Goal: Information Seeking & Learning: Learn about a topic

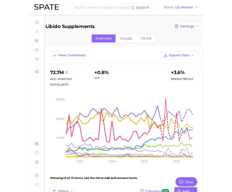
scroll to position [496, 0]
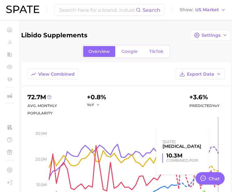
click at [219, 187] on rect at bounding box center [137, 164] width 176 height 94
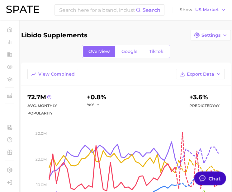
click at [217, 178] on div "Chat" at bounding box center [215, 178] width 12 height 7
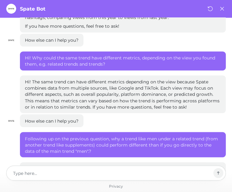
click at [185, 177] on textarea at bounding box center [112, 173] width 198 height 7
type textarea "x"
type textarea "W"
type textarea "x"
type textarea "Wh"
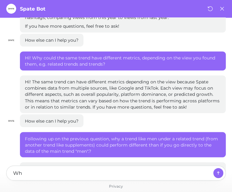
type textarea "x"
type textarea "Wha"
type textarea "x"
type textarea "What"
type textarea "x"
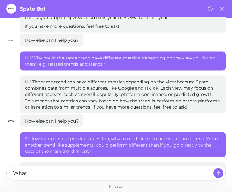
type textarea "What"
type textarea "x"
type textarea "What"
type textarea "x"
type textarea "Wha"
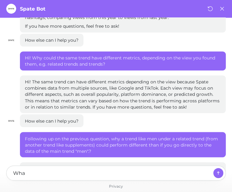
type textarea "x"
type textarea "W"
type textarea "x"
type textarea "P"
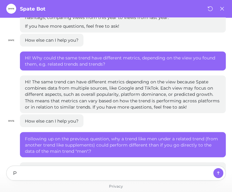
type textarea "x"
type textarea "Pl"
type textarea "x"
type textarea "Ple"
type textarea "x"
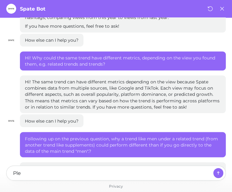
type textarea "Plea"
type textarea "x"
type textarea "Pleas"
type textarea "x"
type textarea "Please"
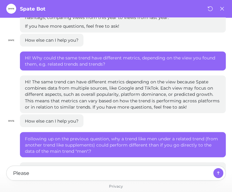
type textarea "x"
type textarea "Please"
type textarea "x"
type textarea "Please g"
type textarea "x"
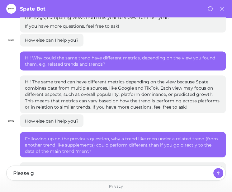
type textarea "Please gi"
type textarea "x"
type textarea "Please giv"
type textarea "x"
type textarea "Please give"
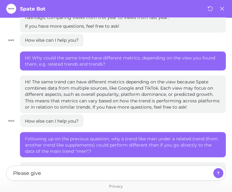
type textarea "x"
type textarea "Please give m"
type textarea "x"
type textarea "Please give me"
type textarea "x"
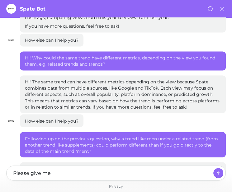
type textarea "Please give me"
type textarea "x"
type textarea "Please give me t"
type textarea "x"
type textarea "Please give me th"
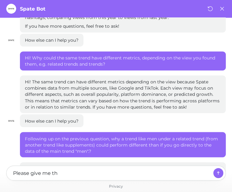
type textarea "x"
type textarea "Please give me the"
type textarea "x"
type textarea "Please give me the"
type textarea "x"
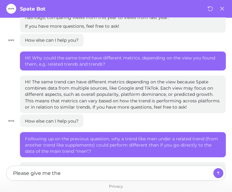
type textarea "Please give me the m"
type textarea "x"
type textarea "Please give me the me"
type textarea "x"
type textarea "Please give me the met"
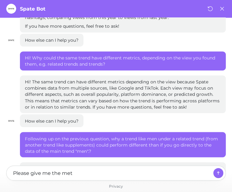
type textarea "x"
type textarea "Please give me the metri"
type textarea "x"
type textarea "Please give me the metric"
type textarea "x"
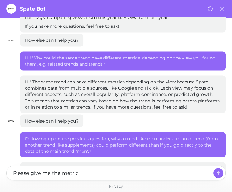
type textarea "Please give me the metrics"
type textarea "x"
type textarea "Please give me the metrics"
type textarea "x"
type textarea "Please give me the metrics 9"
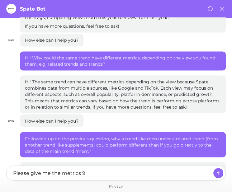
type textarea "x"
type textarea "Please give me the metrics 9r"
type textarea "x"
type textarea "Please give me the metrics 9ran"
type textarea "x"
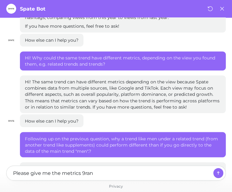
type textarea "Please give me the metrics 9rang"
type textarea "x"
type textarea "Please give me the metrics 9range"
type textarea "x"
type textarea "Please give me the metrics 9range"
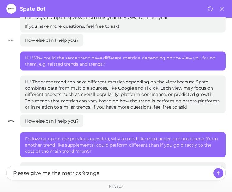
type textarea "x"
type textarea "Please give me the metrics 9range"
type textarea "x"
type textarea "Please give me the metrics 9rang"
type textarea "x"
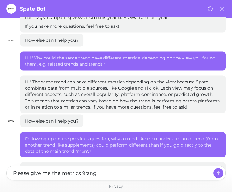
type textarea "Please give me the metrics 9ran"
type textarea "x"
type textarea "Please give me the metrics 9ra"
type textarea "x"
type textarea "Please give me the metrics 9r"
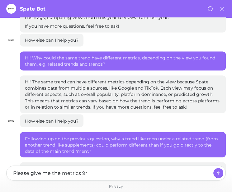
type textarea "x"
type textarea "Please give me the metrics 9"
type textarea "x"
type textarea "Please give me the metrics"
type textarea "x"
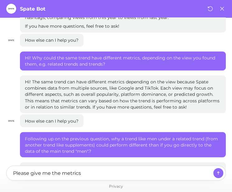
type textarea "Please give me the metrics ("
type textarea "x"
type textarea "Please give me the metrics (r"
type textarea "x"
type textarea "Please give me the metrics (ra"
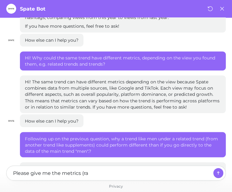
type textarea "x"
type textarea "Please give me the metrics (ran"
type textarea "x"
type textarea "Please give me the metrics (rang"
type textarea "x"
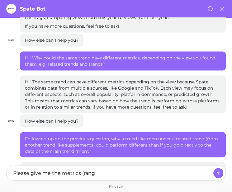
type textarea "Please give me the metrics (range"
type textarea "x"
type textarea "Please give me the metrics (range"
type textarea "x"
type textarea "Please give me the metrics (range o"
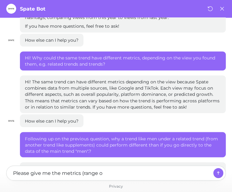
type textarea "x"
type textarea "Please give me the metrics (range on"
type textarea "x"
type textarea "Please give me the metrics (range o"
type textarea "x"
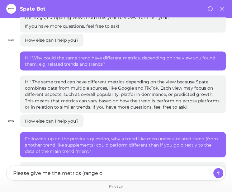
type textarea "Please give me the metrics (range"
type textarea "x"
type textarea "Please give me the metrics (range"
type textarea "x"
type textarea "Please give me the metrics (range)"
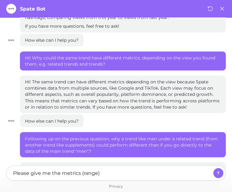
type textarea "x"
type textarea "Please give me the metrics (range)"
type textarea "x"
type textarea "Please give me the metrics (range) o"
type textarea "x"
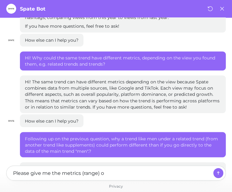
type textarea "Please give me the metrics (range) on"
type textarea "x"
type textarea "Please give me the metrics (range) on"
type textarea "x"
type textarea "Please give me the metrics (range) on h"
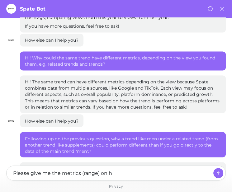
type textarea "x"
type textarea "Please give me the metrics (range) on hw"
type textarea "x"
type textarea "Please give me the metrics (range) on h"
type textarea "x"
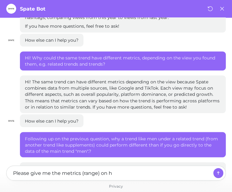
type textarea "Please give me the metrics (range) on ho"
type textarea "x"
type textarea "Please give me the metrics (range) on ho"
type textarea "x"
type textarea "Please give me the metrics (range) on ho"
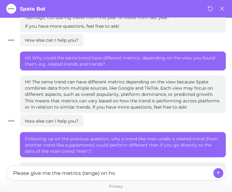
type textarea "x"
type textarea "Please give me the metrics (range) on how"
type textarea "x"
type textarea "Please give me the metrics (range) on how"
type textarea "x"
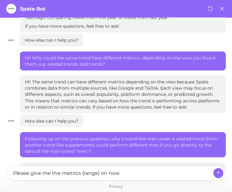
type textarea "Please give me the metrics (range) on how y"
type textarea "x"
type textarea "Please give me the metrics (range) on how yo"
type textarea "x"
type textarea "Please give me the metrics (range) on how you"
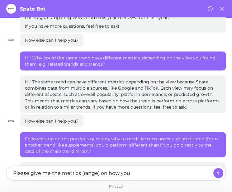
type textarea "x"
type textarea "Please give me the metrics (range) on how you"
type textarea "x"
type textarea "Please give me the metrics (range) on how you l"
type textarea "x"
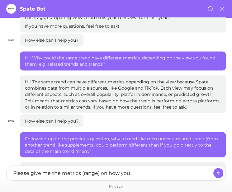
type textarea "Please give me the metrics (range) on how you la"
type textarea "x"
type textarea "Please give me the metrics (range) on how you lab"
type textarea "x"
type textarea "Please give me the metrics (range) on how you labe"
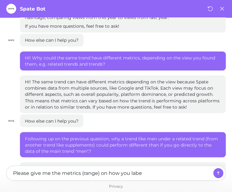
type textarea "x"
type textarea "Please give me the metrics (range) on how you label"
type textarea "x"
type textarea "Please give me the metrics (range) on how you label"
type textarea "x"
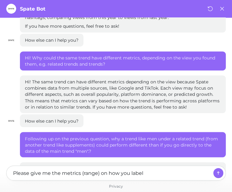
type textarea "Please give me the metrics (range) on how you label b"
type textarea "x"
type textarea "Please give me the metrics (range) on how you label by"
type textarea "x"
type textarea "Please give me the metrics (range) on how you label by"
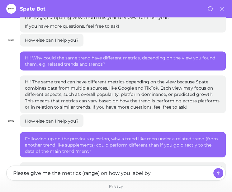
type textarea "x"
type textarea "Please give me the metrics (range) on how you label by cl"
type textarea "x"
type textarea "Please give me the metrics (range) on how you label by c"
type textarea "x"
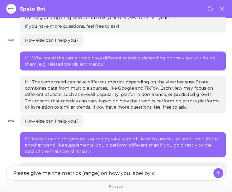
type textarea "Please give me the metrics (range) on how you label by"
type textarea "x"
type textarea "Please give me the metrics (range) on how you label by"
type textarea "x"
type textarea "Please give me the metrics (range) on how you label b"
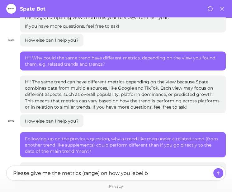
type textarea "x"
type textarea "Please give me the metrics (range) on how you label"
type textarea "x"
type textarea "Please give me the metrics (range) on how you label"
type textarea "x"
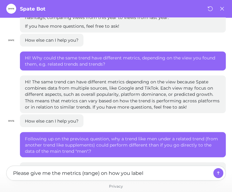
type textarea "Please give me the metrics (range) on how you labe"
type textarea "x"
type textarea "Please give me the metrics (range) on how you lab"
type textarea "x"
type textarea "Please give me the metrics (range) on how you la"
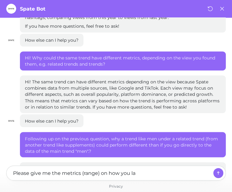
type textarea "x"
type textarea "Please give me the metrics (range) on how you l"
type textarea "x"
type textarea "Please give me the metrics (range) on how you"
type textarea "x"
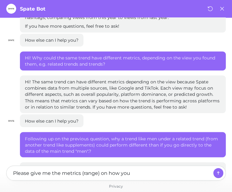
type textarea "Please give me the metrics (range) on how you"
type textarea "x"
type textarea "Please give me the metrics (range) on how yo"
type textarea "x"
type textarea "Please give me the metrics (range) on how y"
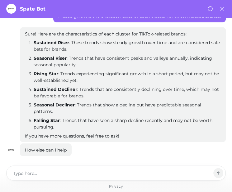
scroll to position [714, 0]
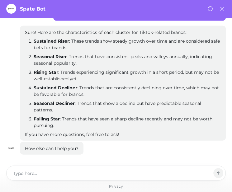
click at [42, 47] on p "Sustained Riser : These trends show steady growth over time and are considered …" at bounding box center [127, 44] width 187 height 13
drag, startPoint x: 42, startPoint y: 47, endPoint x: 40, endPoint y: 61, distance: 14.2
click at [40, 61] on p "Seasonal Riser : Trends that have consistent peaks and valleys annually, indica…" at bounding box center [127, 60] width 187 height 13
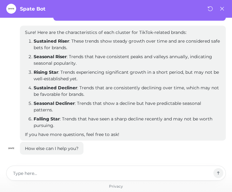
click at [135, 54] on p "Seasonal Riser : Trends that have consistent peaks and valleys annually, indica…" at bounding box center [127, 60] width 187 height 13
click at [220, 7] on icon at bounding box center [222, 8] width 7 height 7
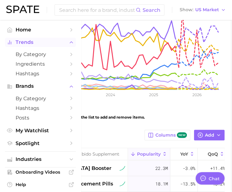
click at [36, 46] on button "Trends" at bounding box center [40, 42] width 71 height 9
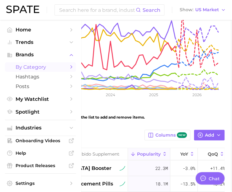
click at [31, 66] on span "by Category" at bounding box center [41, 67] width 50 height 6
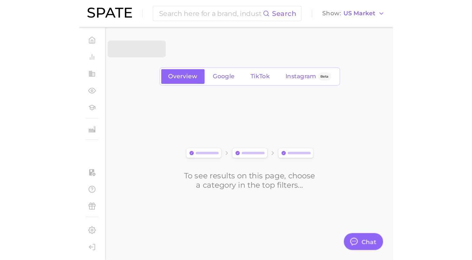
scroll to position [707, 0]
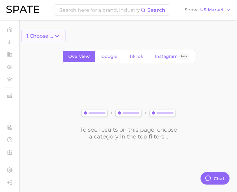
click at [62, 37] on button "1. Choose Category" at bounding box center [43, 36] width 44 height 12
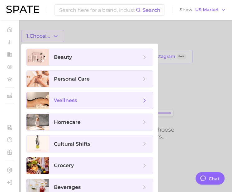
click at [82, 102] on span "wellness" at bounding box center [97, 100] width 87 height 7
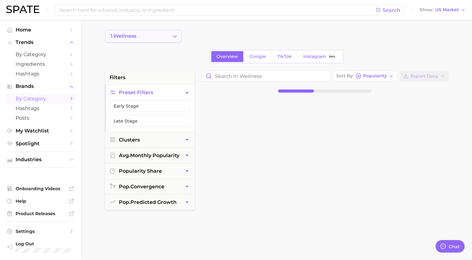
click at [174, 35] on icon "Change Category" at bounding box center [175, 36] width 7 height 7
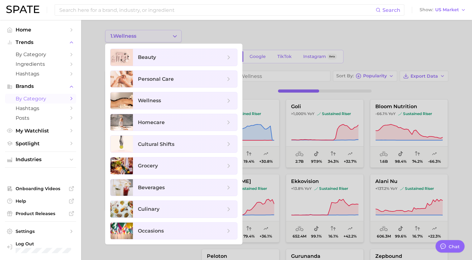
click at [174, 35] on div at bounding box center [236, 130] width 472 height 260
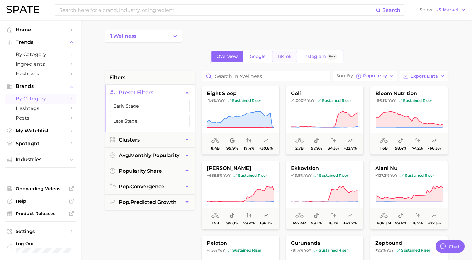
click at [237, 54] on link "TikTok" at bounding box center [284, 56] width 25 height 11
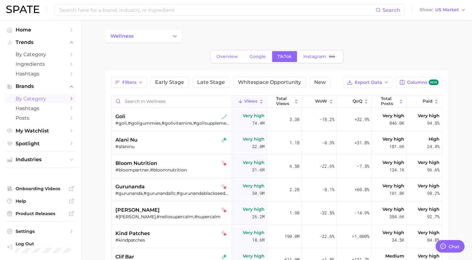
click at [173, 36] on icon "Change Category" at bounding box center [175, 36] width 7 height 7
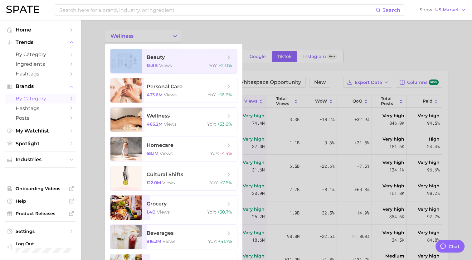
click at [173, 36] on div at bounding box center [236, 130] width 472 height 260
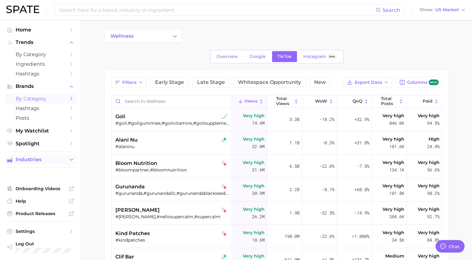
click at [41, 162] on span "Industries" at bounding box center [41, 160] width 50 height 6
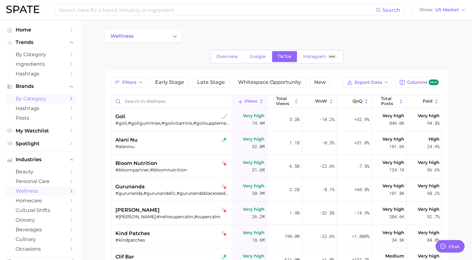
click at [39, 191] on span "wellness" at bounding box center [41, 191] width 50 height 6
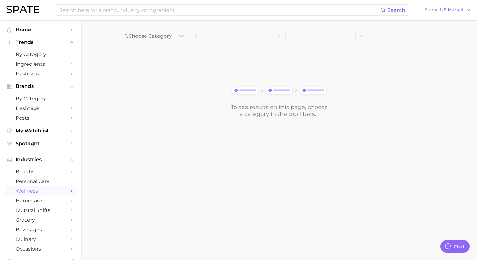
click at [180, 39] on button "1. Choose Category" at bounding box center [155, 36] width 70 height 12
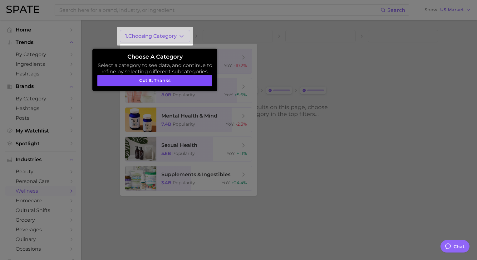
click at [184, 79] on button "Got it, thanks" at bounding box center [154, 81] width 115 height 12
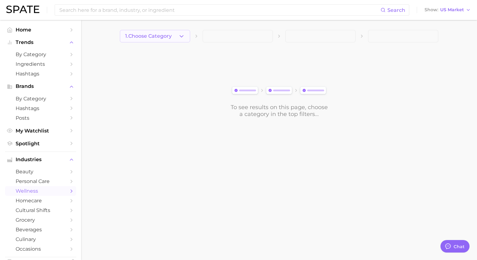
click at [183, 33] on icon "button" at bounding box center [181, 36] width 7 height 7
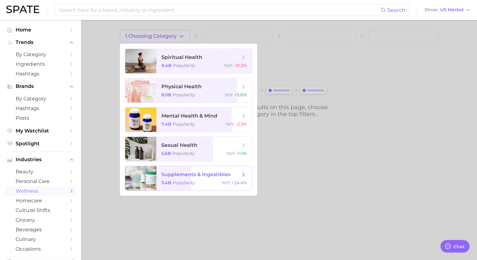
click at [201, 188] on span "supplements & ingestibles 3.4b Popularity YoY : +24.4%" at bounding box center [203, 178] width 95 height 24
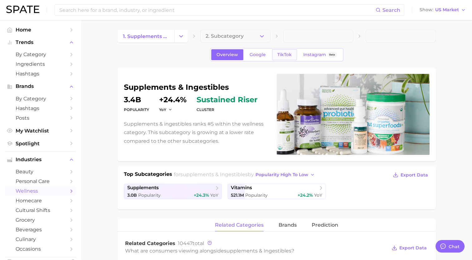
click at [237, 50] on link "TikTok" at bounding box center [284, 54] width 25 height 11
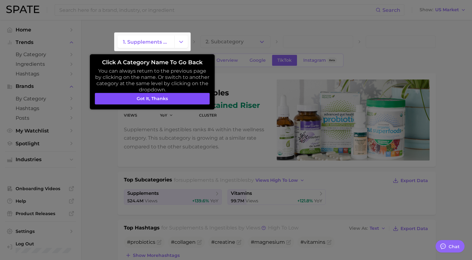
click at [187, 100] on button "Got it, thanks" at bounding box center [152, 99] width 115 height 12
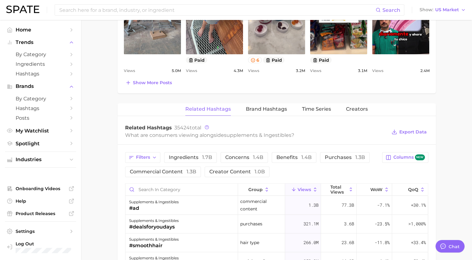
scroll to position [350, 0]
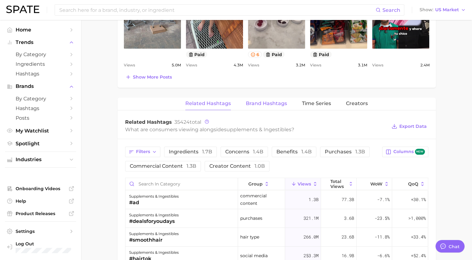
click at [237, 103] on span "Brand Hashtags" at bounding box center [266, 104] width 41 height 6
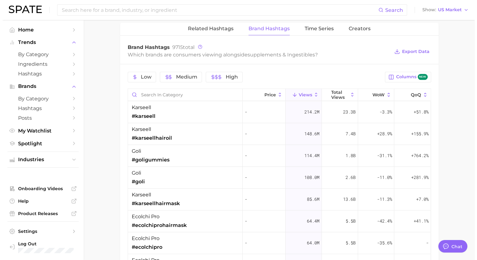
scroll to position [414, 0]
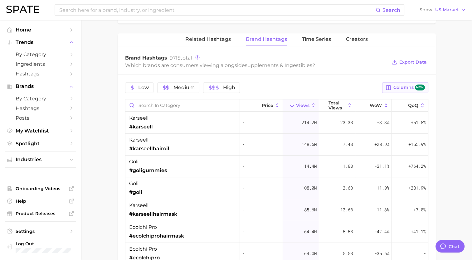
click at [237, 85] on span "new" at bounding box center [420, 88] width 10 height 6
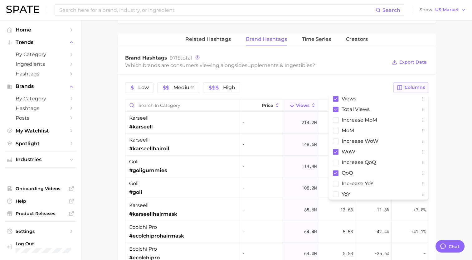
click at [237, 85] on span "Columns" at bounding box center [414, 87] width 20 height 5
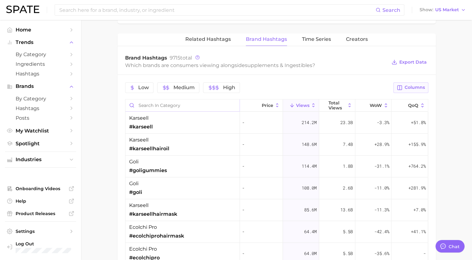
click at [140, 102] on input "Search in category" at bounding box center [182, 105] width 114 height 12
click at [136, 91] on button "Low" at bounding box center [139, 87] width 28 height 11
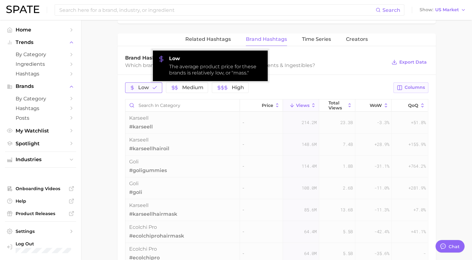
click at [136, 91] on button "Low" at bounding box center [143, 87] width 37 height 11
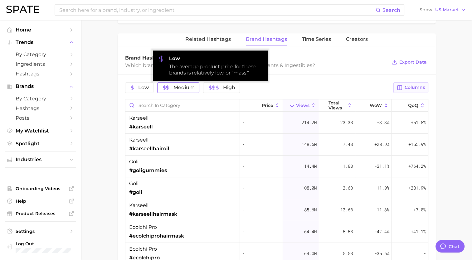
click at [167, 89] on button "Medium" at bounding box center [178, 87] width 42 height 11
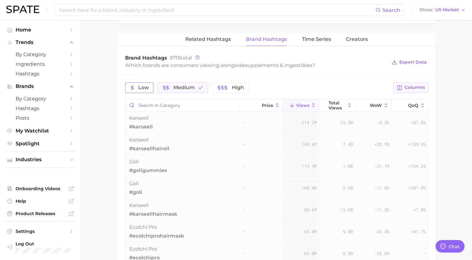
click at [142, 87] on span "Low" at bounding box center [143, 87] width 11 height 5
click at [195, 79] on div "Low Medium High Columns Updating results... Price Views Total Views WoW QoQ kar…" at bounding box center [277, 221] width 318 height 292
click at [193, 85] on span "Medium" at bounding box center [192, 87] width 21 height 5
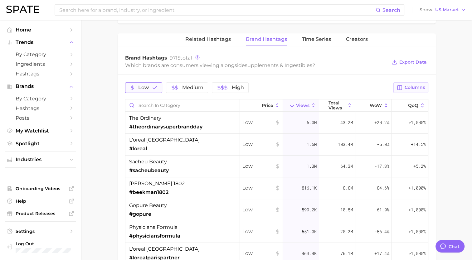
click at [143, 82] on button "Low" at bounding box center [143, 87] width 37 height 11
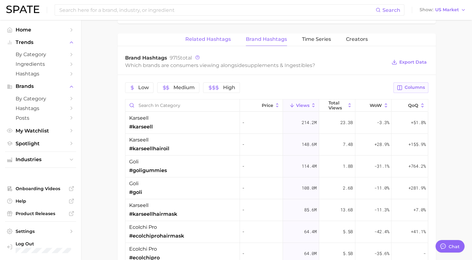
click at [204, 40] on span "Related Hashtags" at bounding box center [208, 39] width 46 height 6
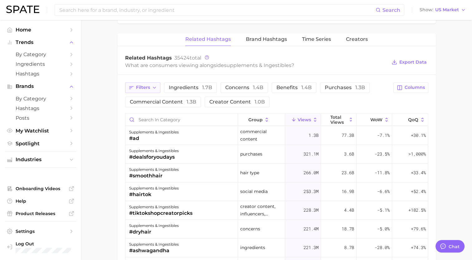
click at [136, 86] on span "Filters" at bounding box center [143, 87] width 14 height 5
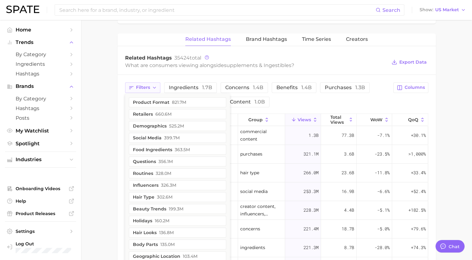
click at [136, 86] on span "Filters" at bounding box center [143, 87] width 14 height 5
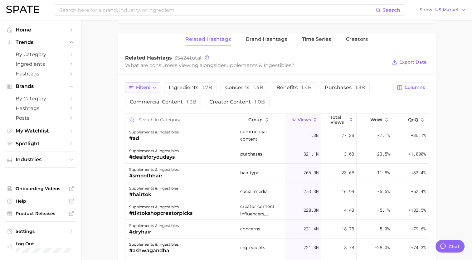
click at [147, 86] on span "Filters" at bounding box center [143, 87] width 14 height 5
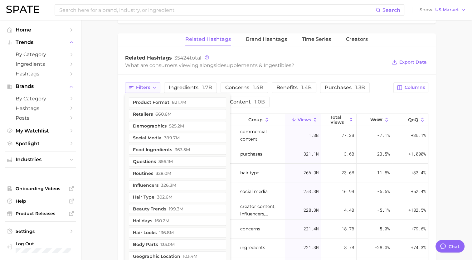
click at [147, 86] on span "Filters" at bounding box center [143, 87] width 14 height 5
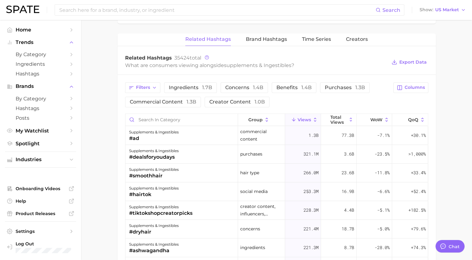
click at [237, 87] on div "Filters ingredients 1.7b concerns 1.4b benefits 1.4b purchases 1.3b commercial …" at bounding box center [277, 228] width 318 height 306
click at [237, 85] on span "Columns" at bounding box center [414, 87] width 20 height 5
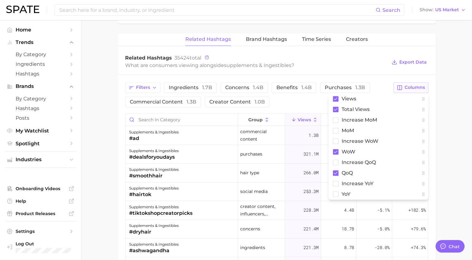
click at [237, 85] on span "Columns" at bounding box center [414, 87] width 20 height 5
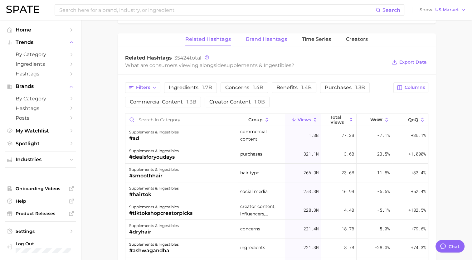
click at [237, 40] on span "Brand Hashtags" at bounding box center [266, 39] width 41 height 6
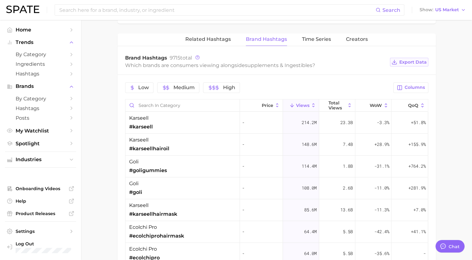
click at [237, 63] on span "Export Data" at bounding box center [412, 62] width 27 height 5
drag, startPoint x: 244, startPoint y: 5, endPoint x: 133, endPoint y: 126, distance: 163.8
click at [133, 126] on span "#karseell" at bounding box center [141, 126] width 24 height 7
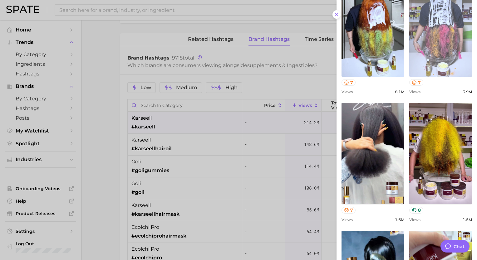
scroll to position [0, 0]
